Goal: Task Accomplishment & Management: Use online tool/utility

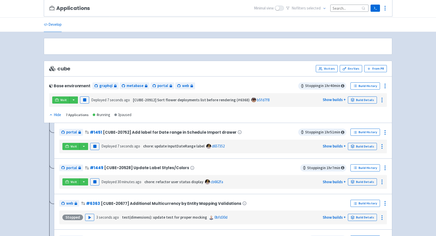
scroll to position [44, 0]
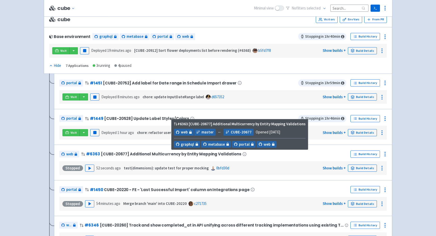
scroll to position [52, 0]
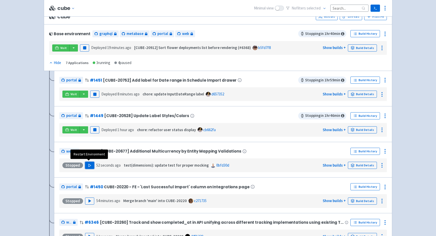
click at [89, 164] on polygon "button" at bounding box center [90, 165] width 2 height 3
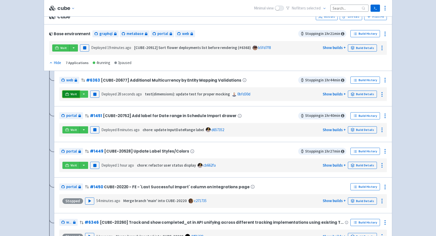
click at [73, 93] on span "Visit" at bounding box center [74, 94] width 7 height 4
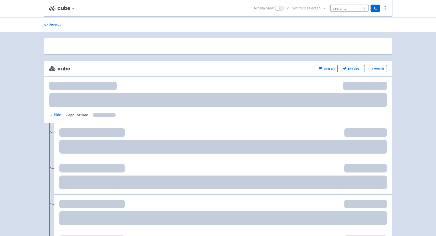
scroll to position [52, 0]
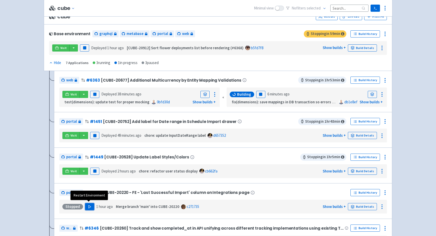
click at [91, 203] on button "Play" at bounding box center [89, 206] width 9 height 7
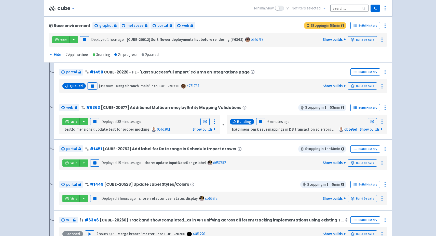
scroll to position [54, 0]
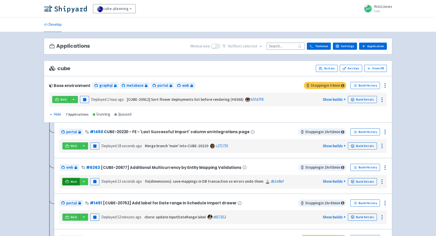
click at [65, 180] on icon at bounding box center [67, 181] width 4 height 3
click at [68, 179] on icon at bounding box center [67, 181] width 4 height 4
click at [69, 147] on link "Visit" at bounding box center [70, 145] width 17 height 7
click at [69, 181] on icon at bounding box center [67, 181] width 4 height 4
click at [93, 180] on rect "button" at bounding box center [94, 181] width 3 height 3
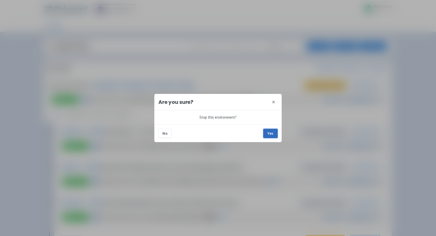
click at [271, 135] on button "Yes" at bounding box center [271, 133] width 14 height 9
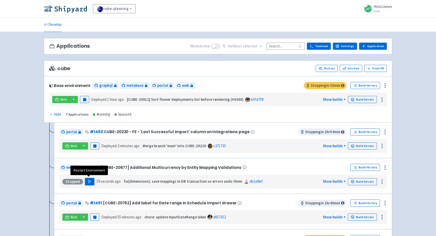
click at [89, 180] on polygon "button" at bounding box center [90, 181] width 2 height 3
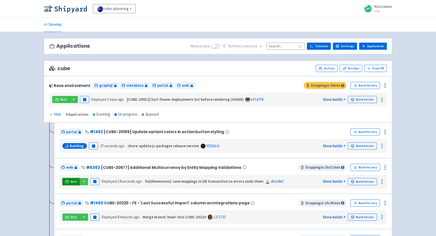
click at [71, 181] on span "Visit" at bounding box center [74, 181] width 7 height 4
click at [68, 180] on icon at bounding box center [67, 181] width 4 height 4
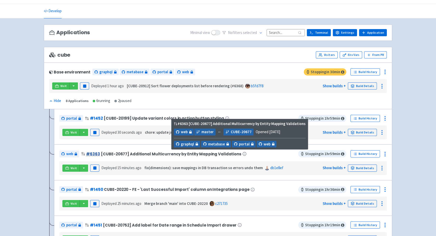
scroll to position [13, 0]
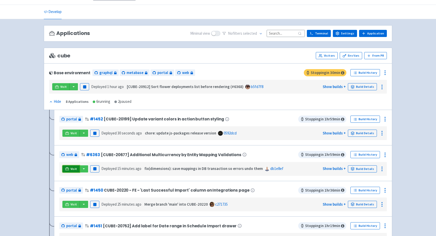
click at [71, 167] on span "Visit" at bounding box center [74, 169] width 7 height 4
click at [387, 154] on icon at bounding box center [385, 155] width 6 height 6
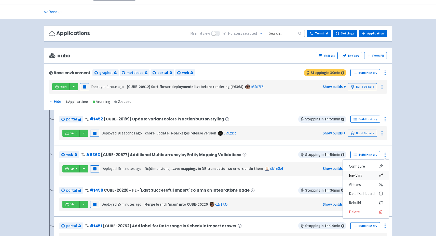
click at [364, 176] on span "Env Vars" at bounding box center [366, 175] width 34 height 7
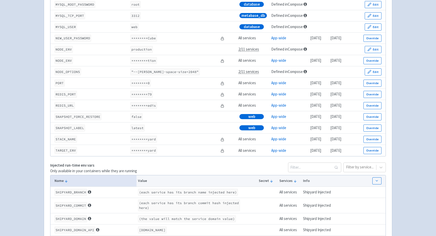
scroll to position [734, 0]
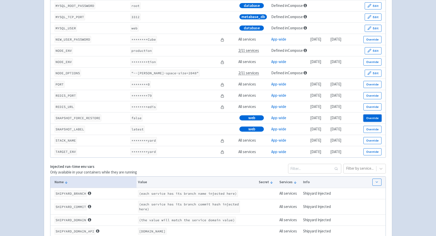
click at [369, 121] on button "Override" at bounding box center [373, 117] width 18 height 7
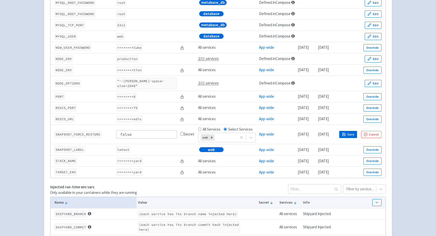
scroll to position [742, 0]
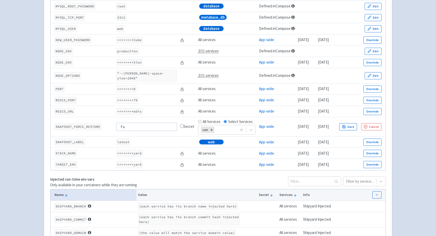
type input "f"
type input "true"
click at [357, 124] on button "Save" at bounding box center [348, 126] width 18 height 7
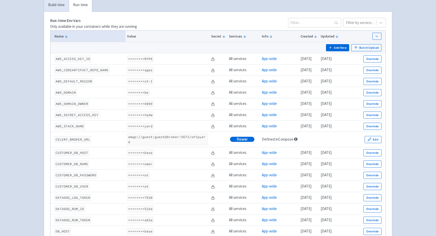
scroll to position [0, 0]
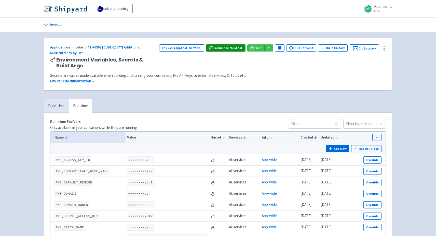
click at [235, 49] on button "Rebuild with latest" at bounding box center [225, 47] width 39 height 7
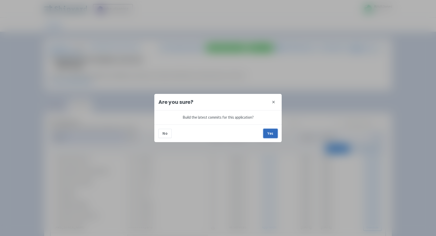
click at [271, 133] on button "Yes" at bounding box center [271, 133] width 14 height 9
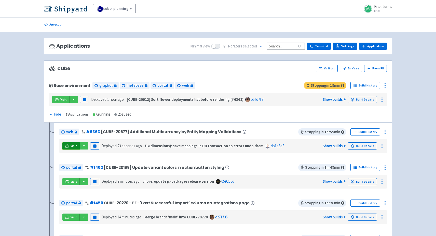
click at [66, 148] on link "Visit" at bounding box center [70, 145] width 17 height 7
